Goal: Information Seeking & Learning: Learn about a topic

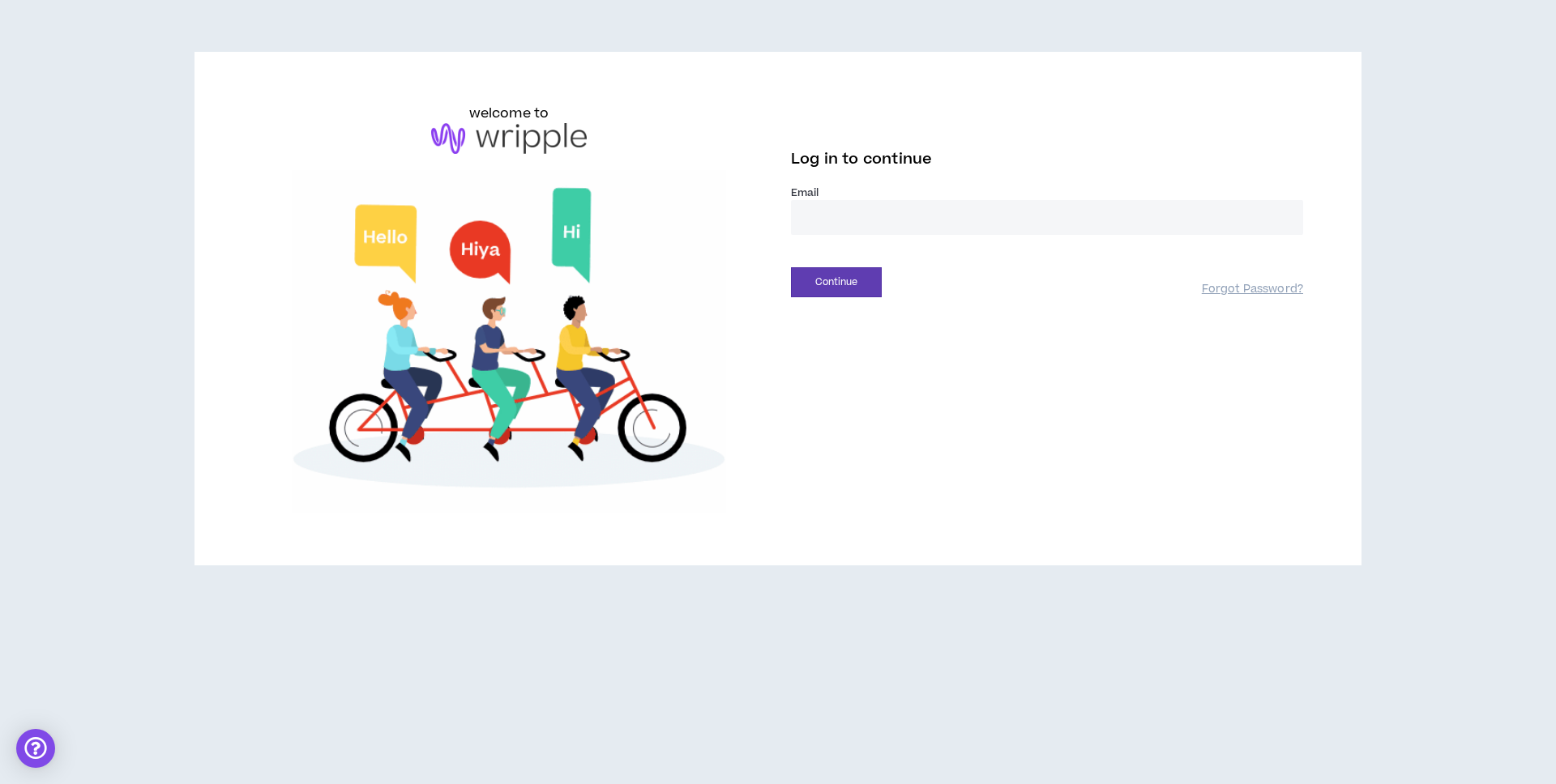
click at [910, 222] on input "email" at bounding box center [1048, 217] width 513 height 34
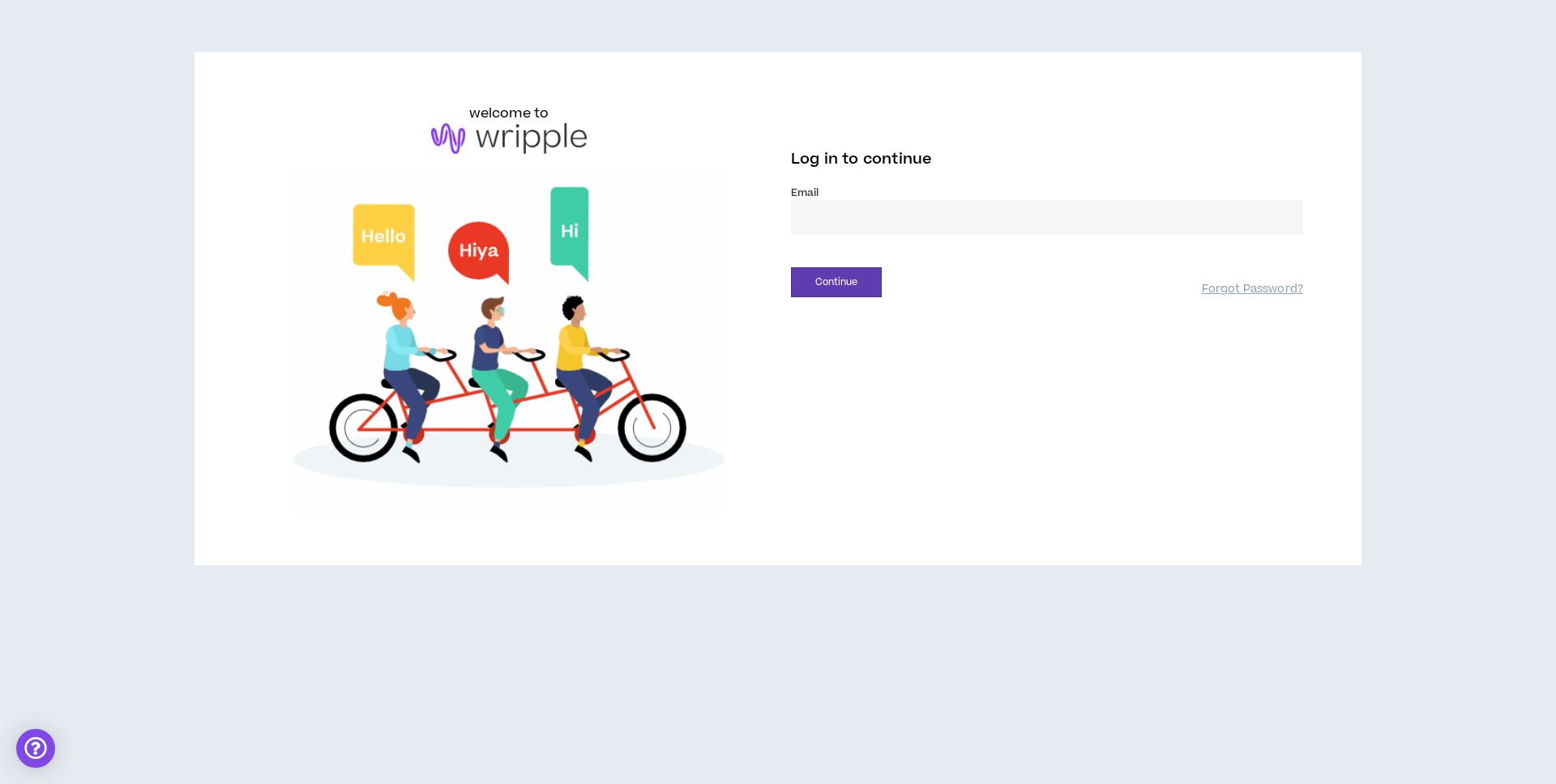
click at [910, 222] on input "email" at bounding box center [1048, 217] width 513 height 34
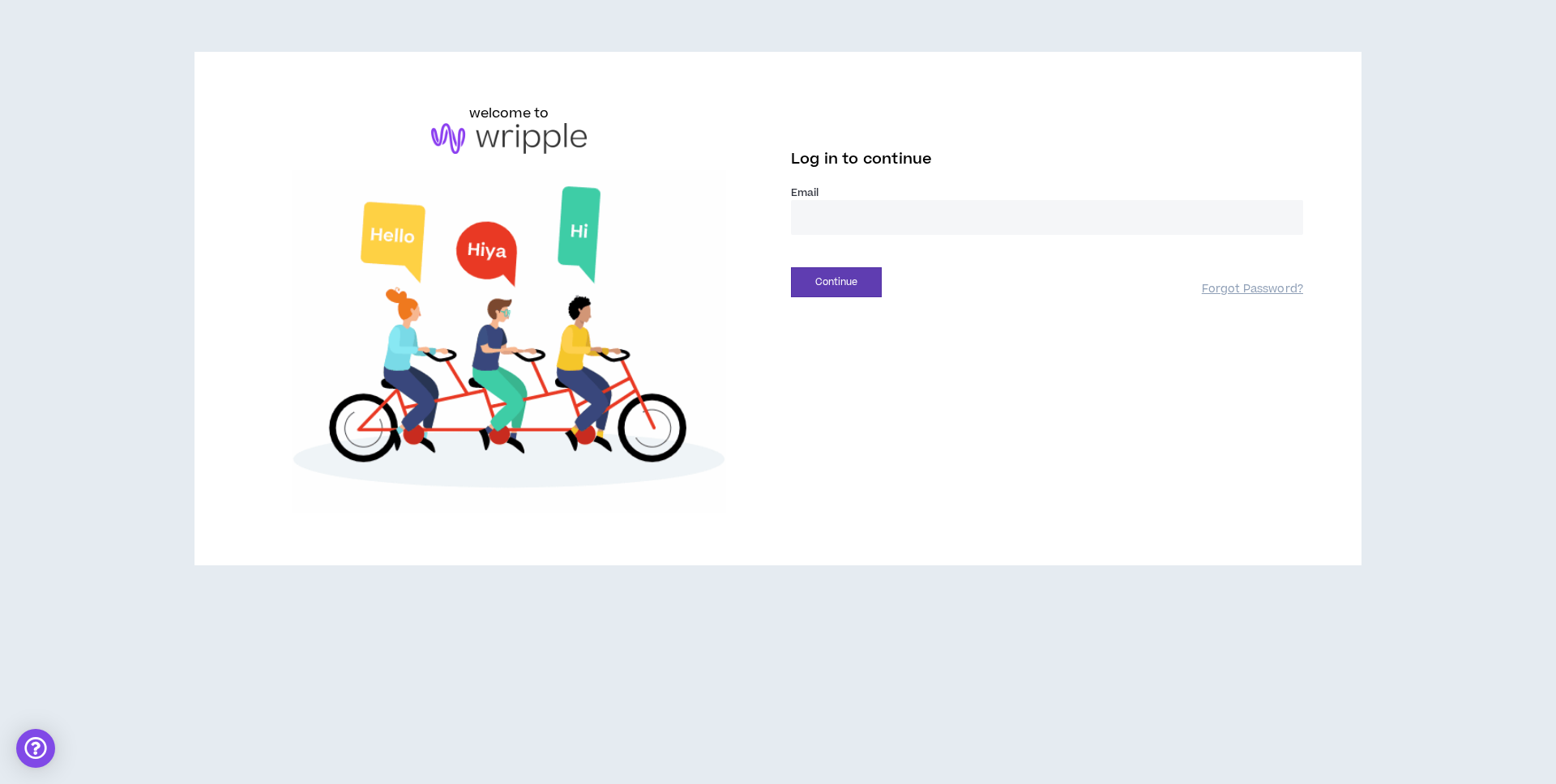
click at [910, 222] on input "email" at bounding box center [1048, 217] width 513 height 34
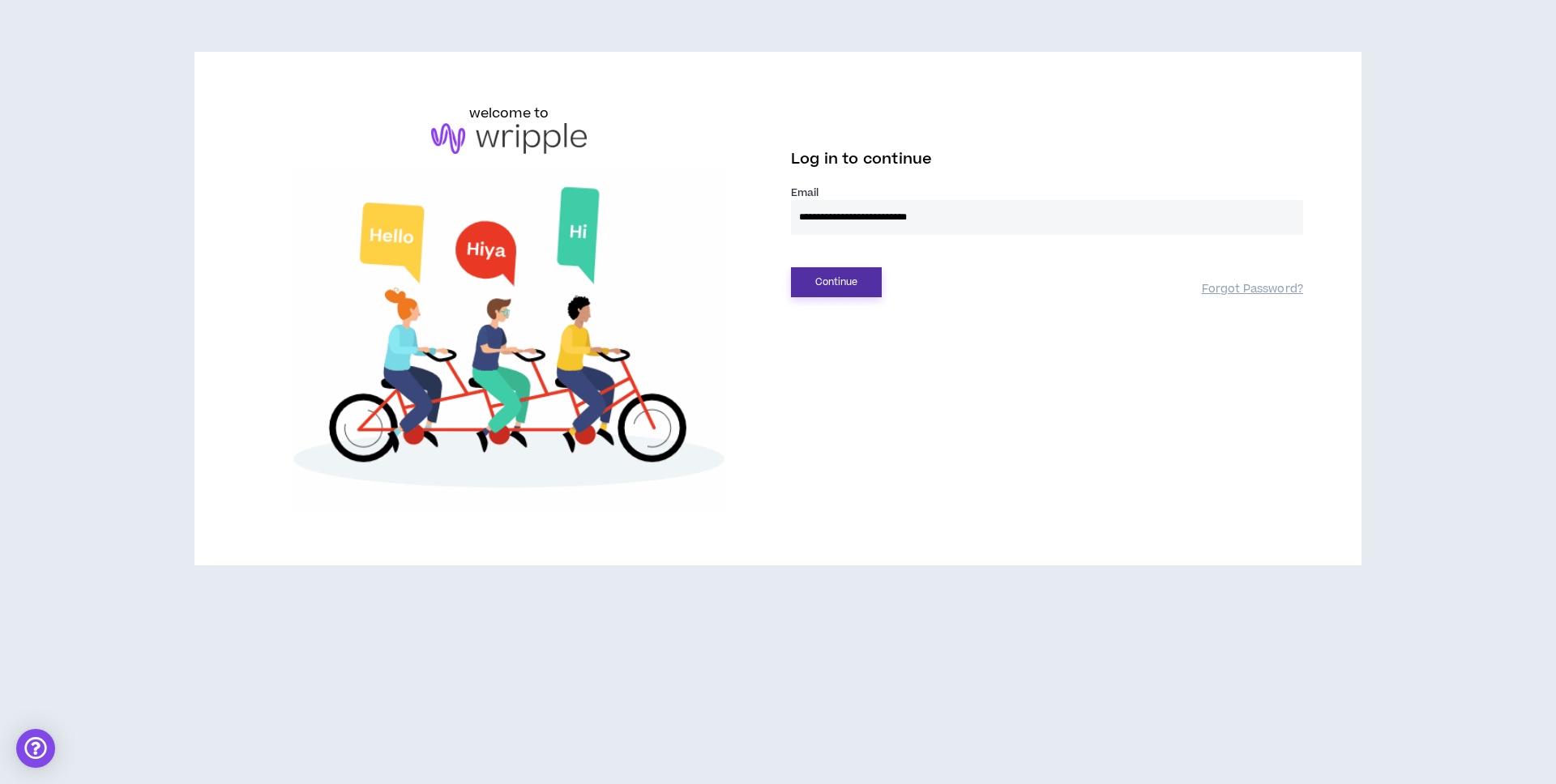
type input "**********"
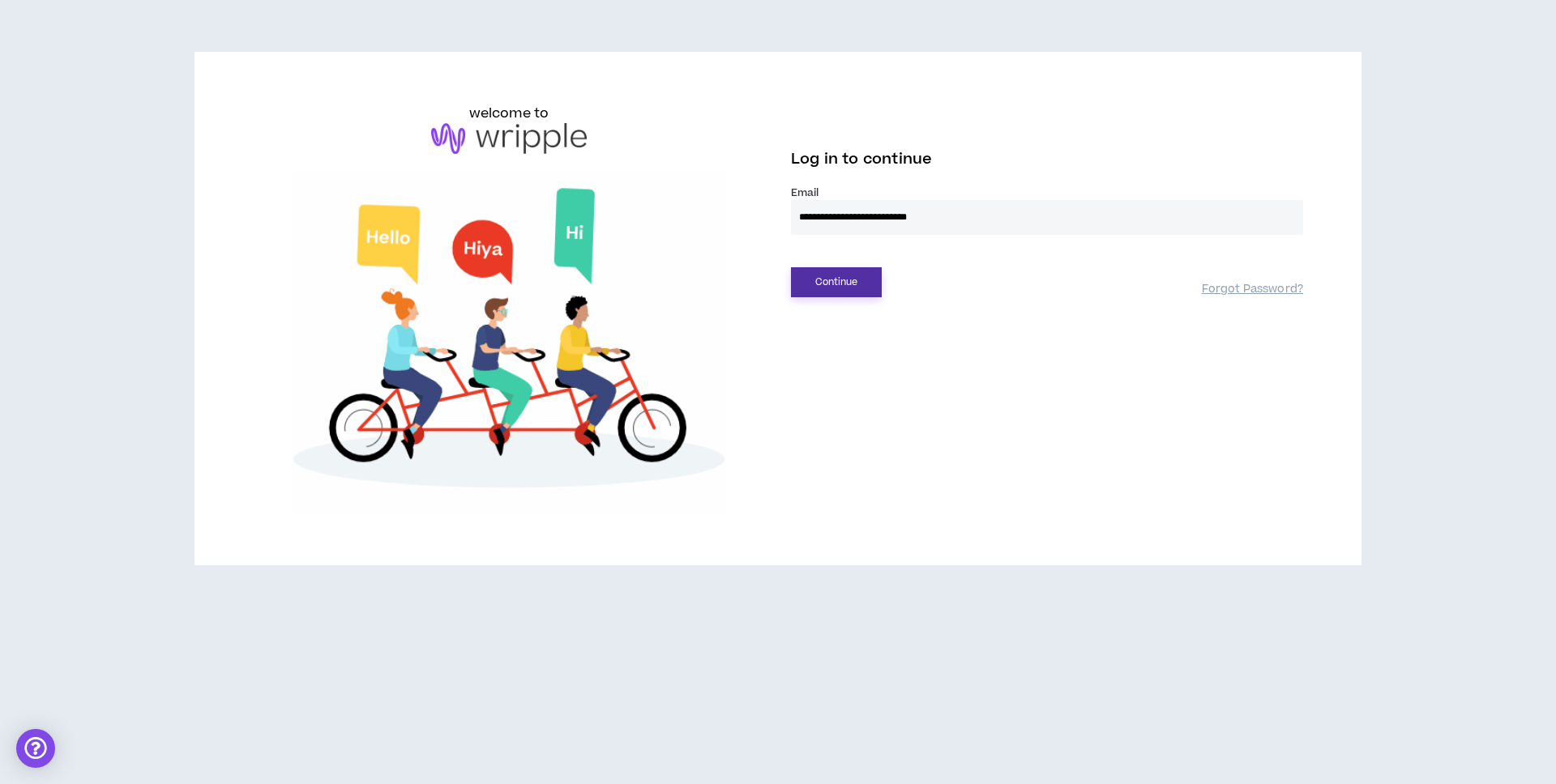
click at [864, 281] on button "Continue" at bounding box center [836, 282] width 91 height 30
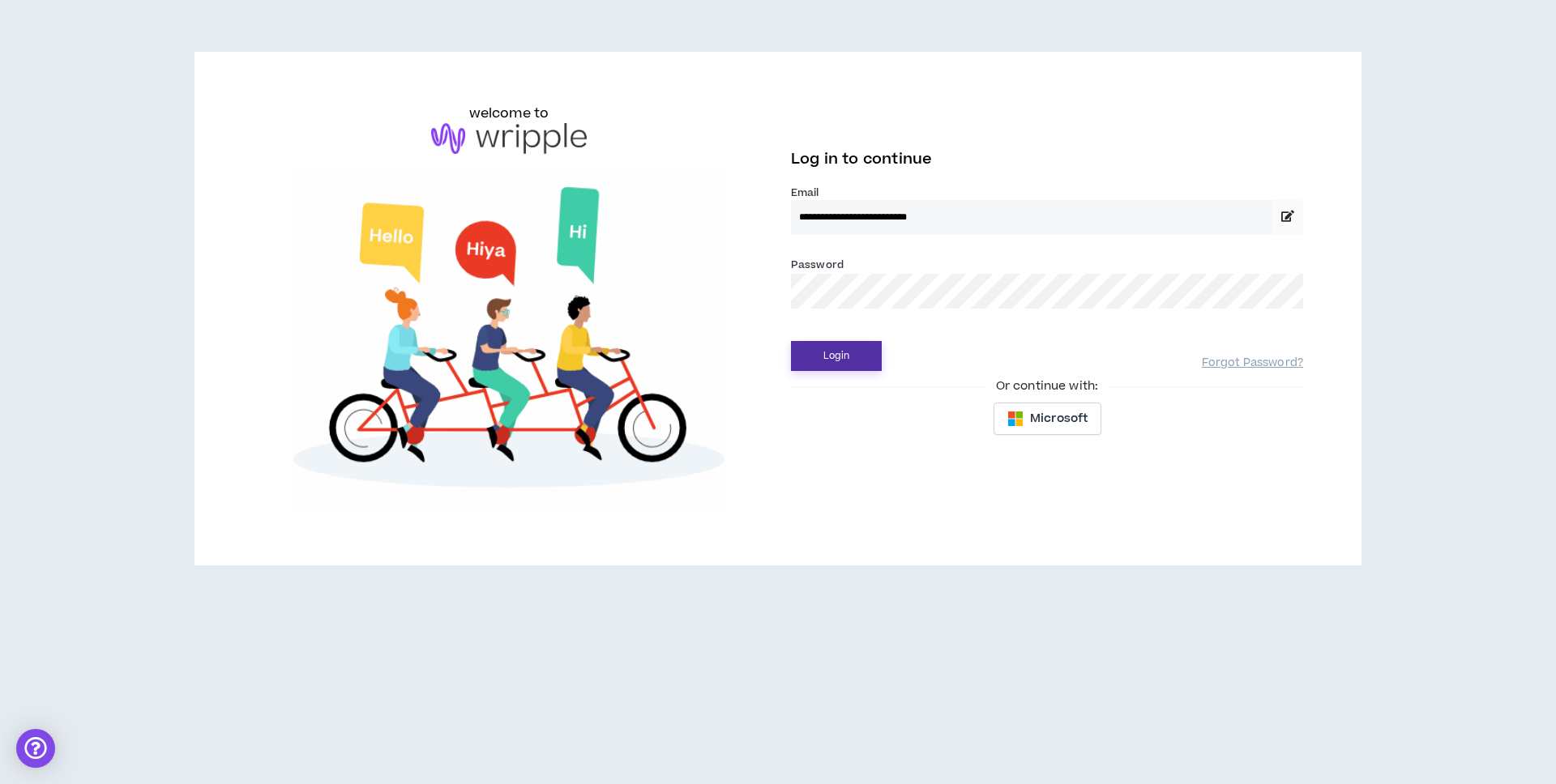
click at [867, 362] on button "Login" at bounding box center [836, 355] width 91 height 30
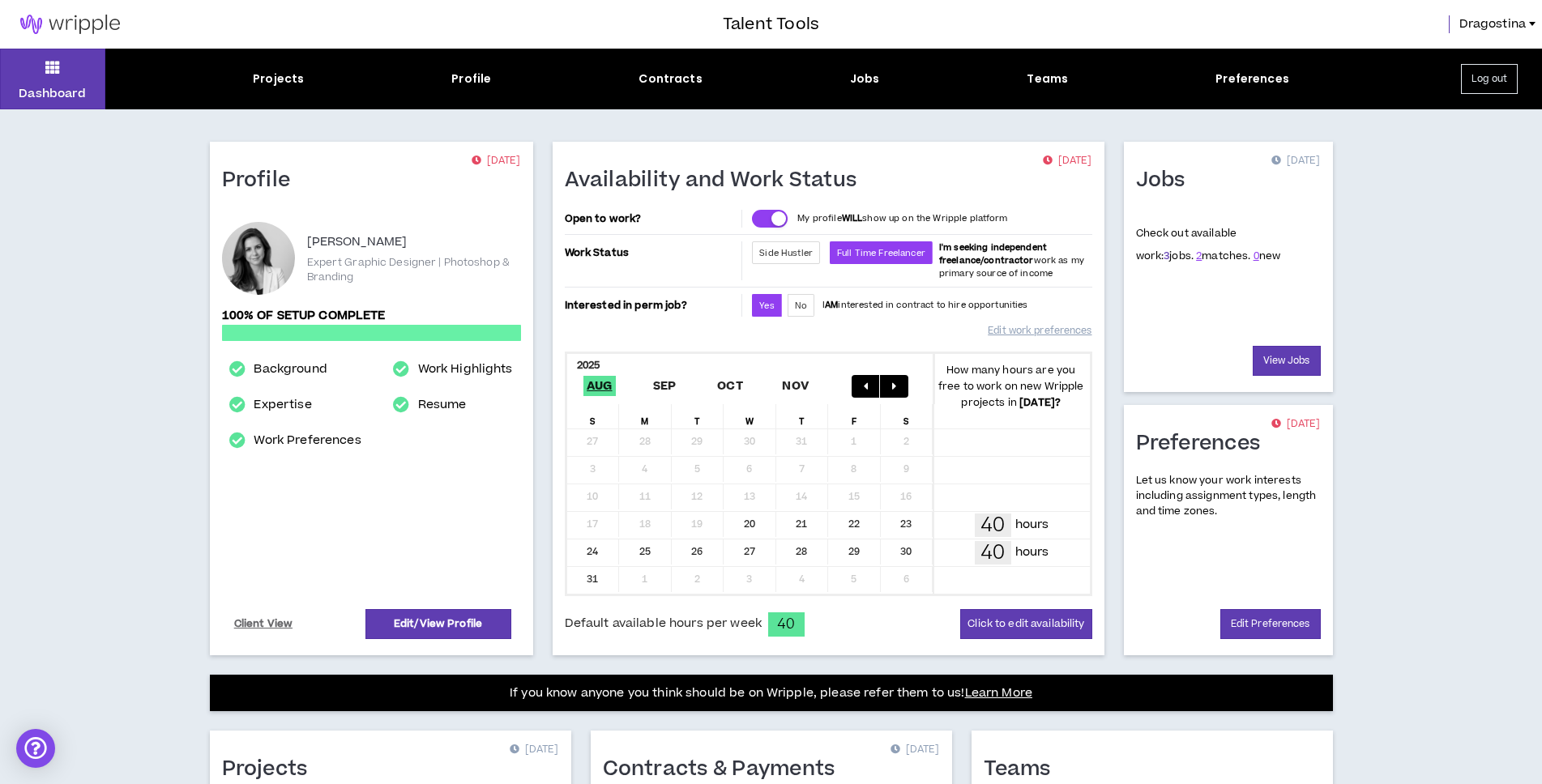
click at [1164, 258] on link "3" at bounding box center [1167, 255] width 6 height 15
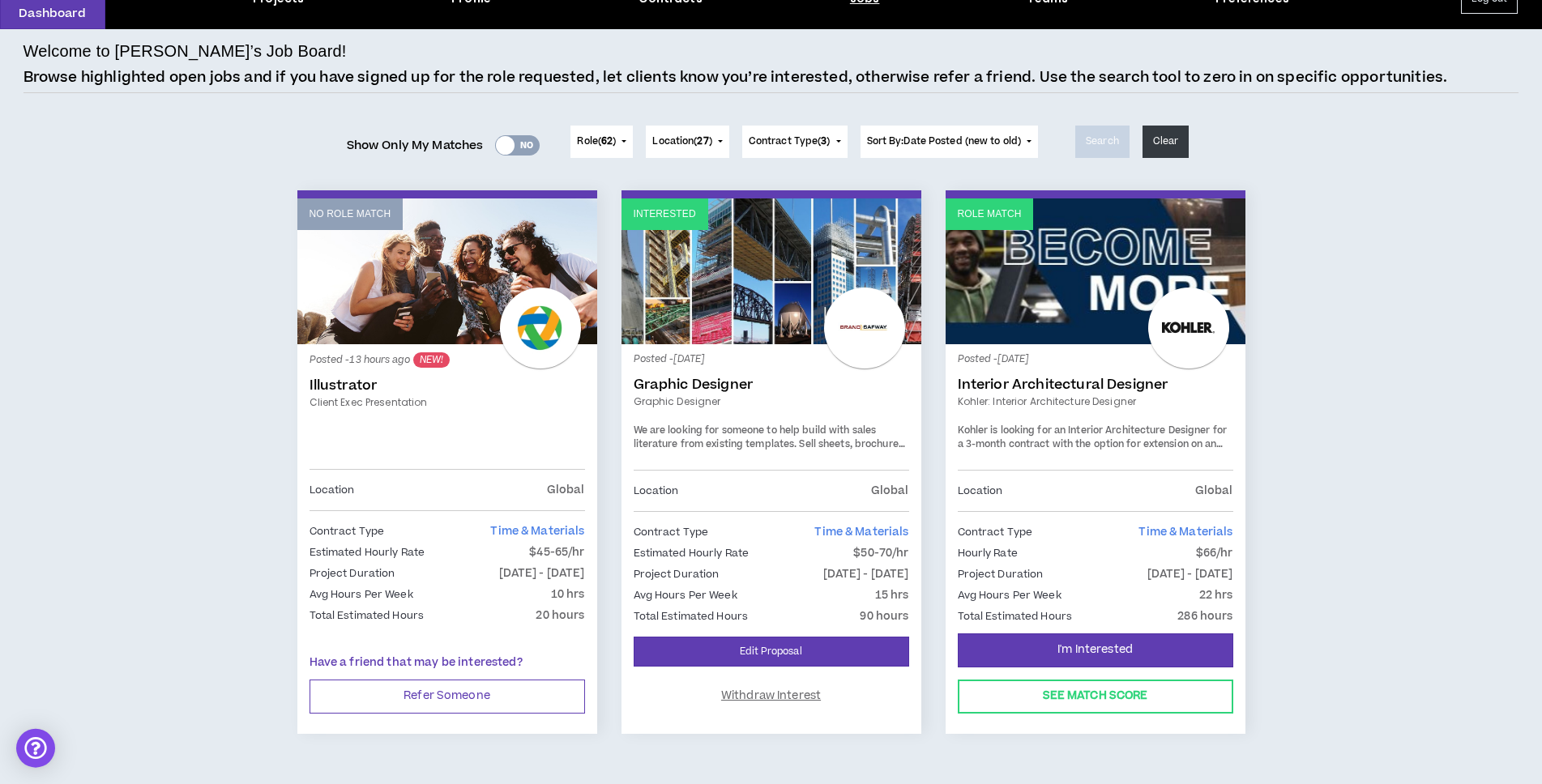
scroll to position [115, 0]
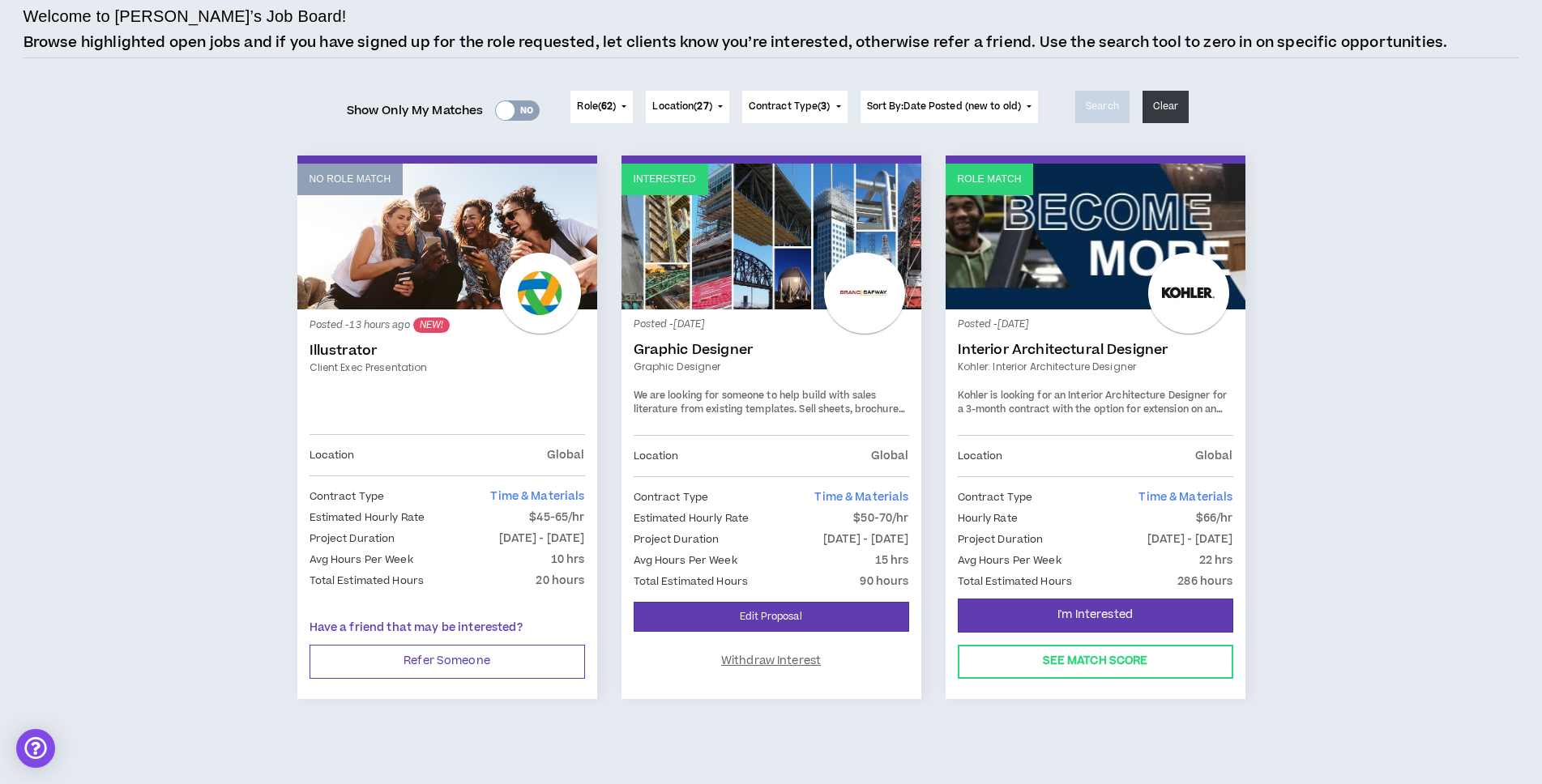
click at [406, 272] on link "No Role Match" at bounding box center [448, 236] width 300 height 146
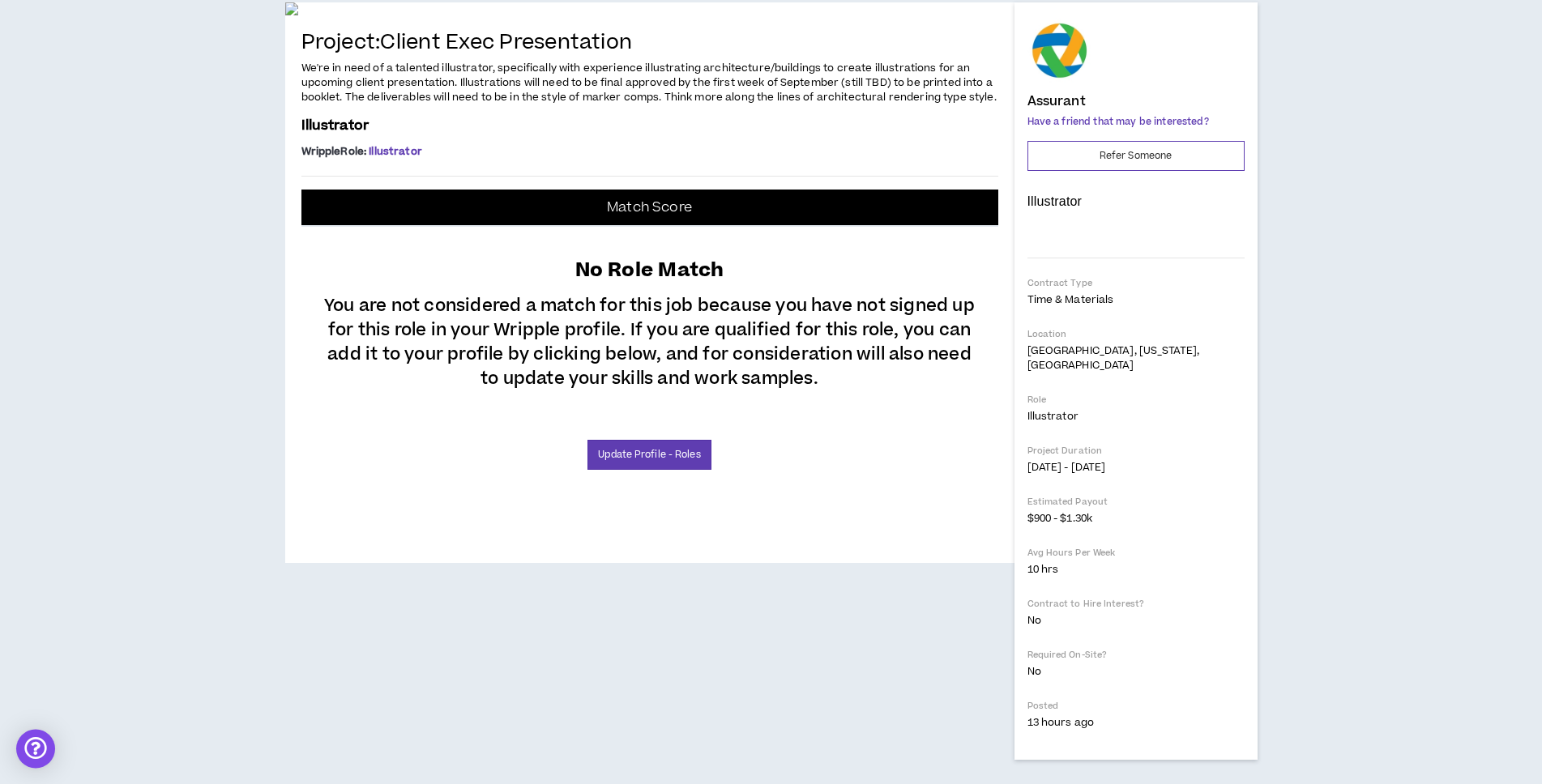
scroll to position [348, 0]
drag, startPoint x: 658, startPoint y: 292, endPoint x: 583, endPoint y: 292, distance: 75.0
click at [583, 104] on span "We're in need of a talented illustrator, specifically with experience illustrat…" at bounding box center [649, 82] width 695 height 44
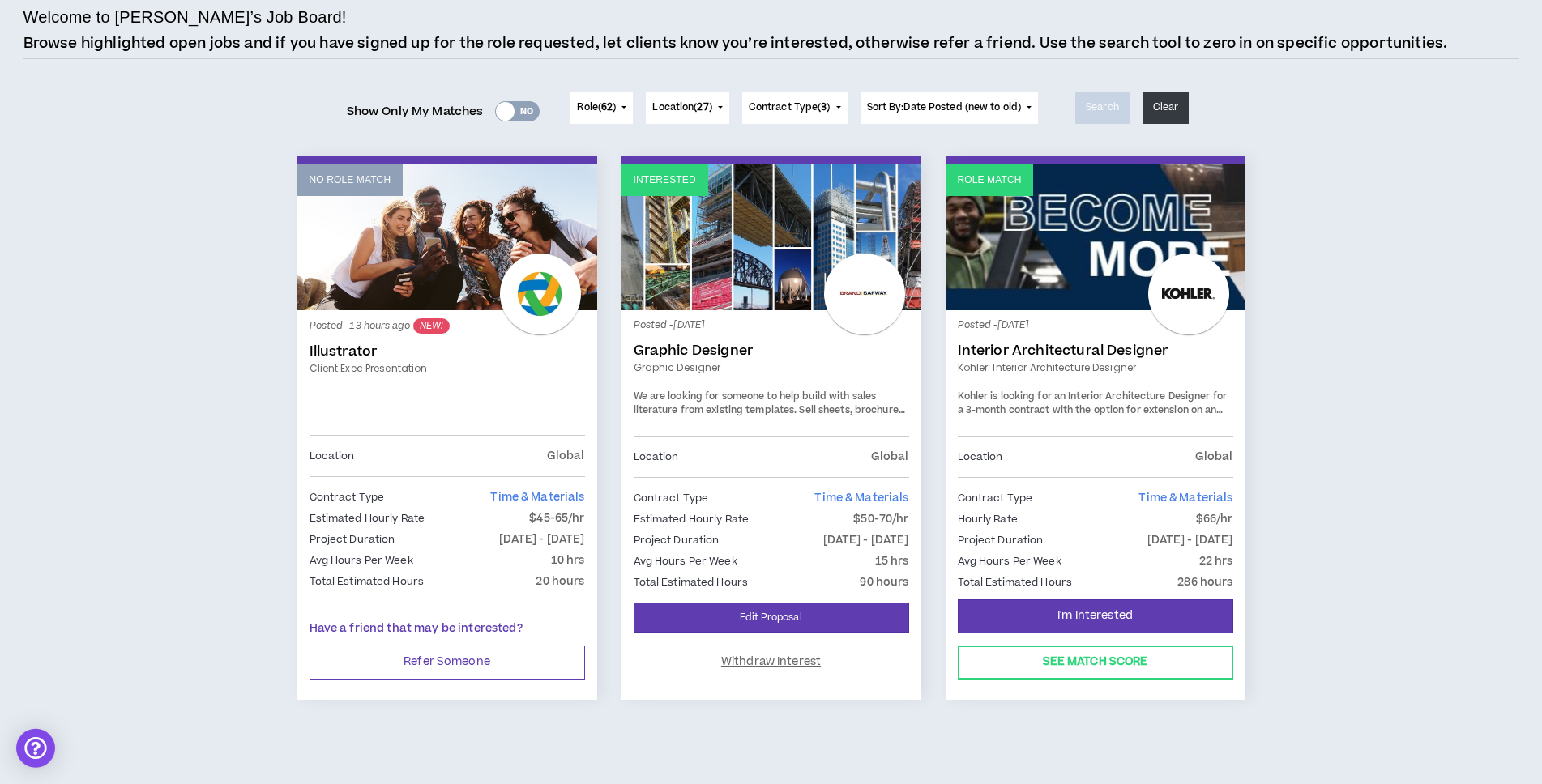
scroll to position [115, 0]
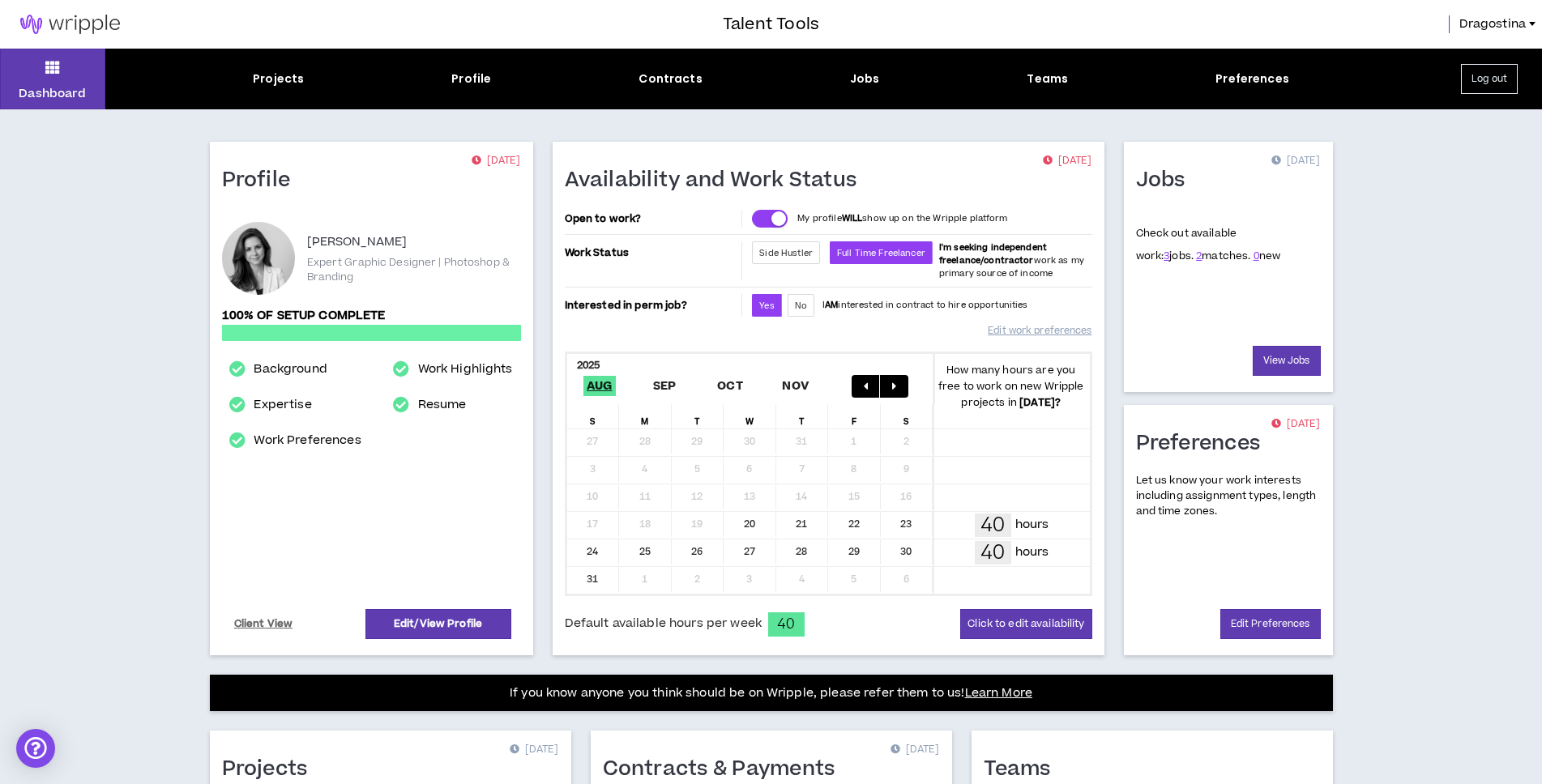
scroll to position [302, 0]
